Goal: Task Accomplishment & Management: Manage account settings

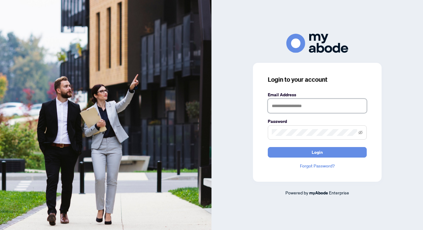
click at [299, 106] on input "text" at bounding box center [317, 106] width 99 height 14
type input "**********"
click at [268, 147] on button "Login" at bounding box center [317, 152] width 99 height 11
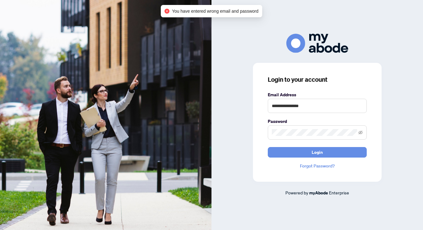
click at [308, 125] on span at bounding box center [317, 132] width 99 height 14
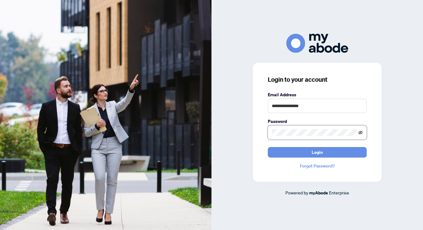
click at [362, 134] on icon "eye-invisible" at bounding box center [361, 132] width 4 height 4
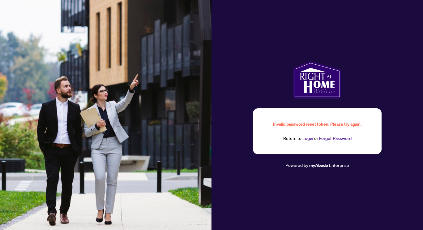
click at [308, 139] on link "Login" at bounding box center [308, 138] width 11 height 6
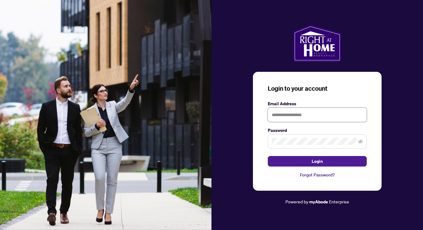
click at [305, 116] on input "text" at bounding box center [317, 115] width 99 height 14
type input "**********"
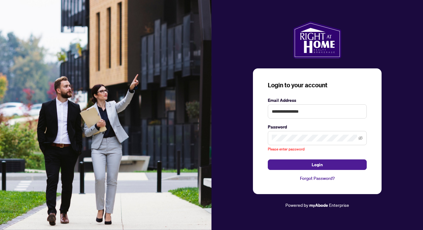
click at [317, 175] on link "Forgot Password?" at bounding box center [317, 178] width 99 height 7
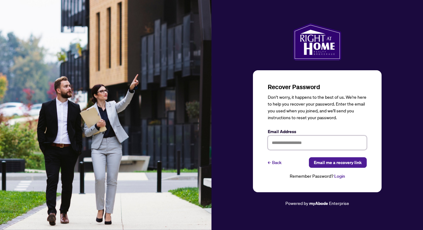
click at [300, 139] on input "text" at bounding box center [317, 142] width 99 height 14
type input "**********"
click at [324, 166] on span "Email me a recovery link" at bounding box center [338, 162] width 48 height 10
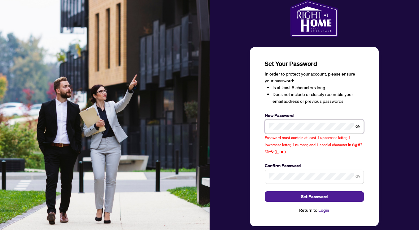
click at [355, 127] on icon "eye-invisible" at bounding box center [357, 127] width 4 height 4
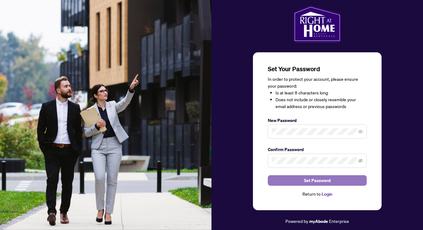
click at [320, 184] on span "Set Password" at bounding box center [317, 180] width 27 height 10
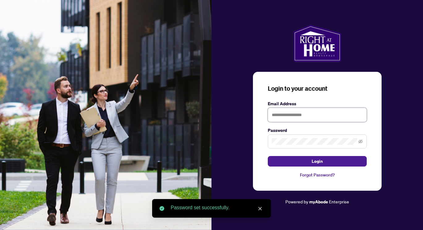
type input "**********"
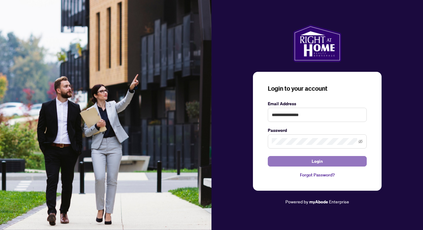
click at [313, 162] on span "Login" at bounding box center [317, 161] width 11 height 10
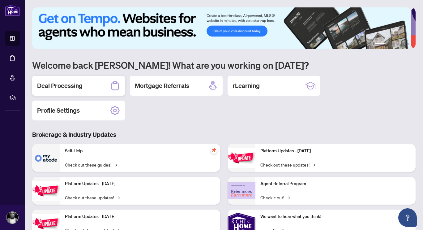
click at [71, 84] on h2 "Deal Processing" at bounding box center [59, 85] width 45 height 9
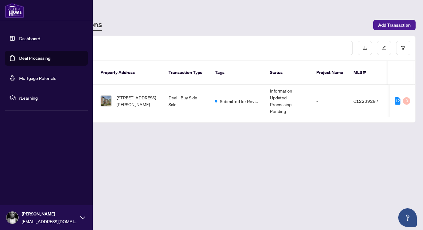
click at [24, 38] on link "Dashboard" at bounding box center [29, 39] width 21 height 6
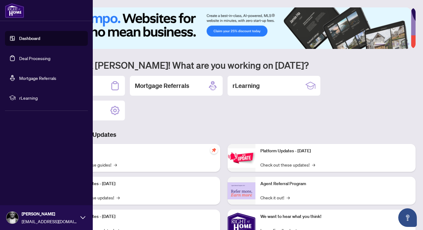
click at [29, 57] on link "Deal Processing" at bounding box center [34, 58] width 31 height 6
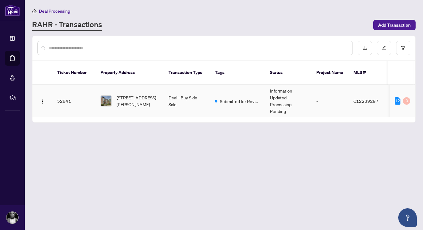
click at [61, 94] on td "52841" at bounding box center [73, 101] width 43 height 32
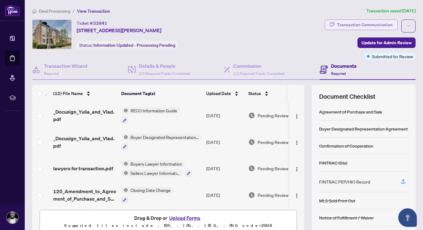
click at [355, 24] on div "Transaction Communication" at bounding box center [365, 25] width 56 height 10
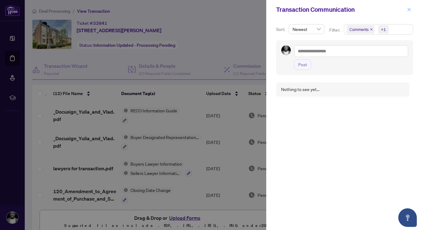
click at [412, 7] on button "button" at bounding box center [409, 9] width 8 height 7
